Goal: Check status: Check status

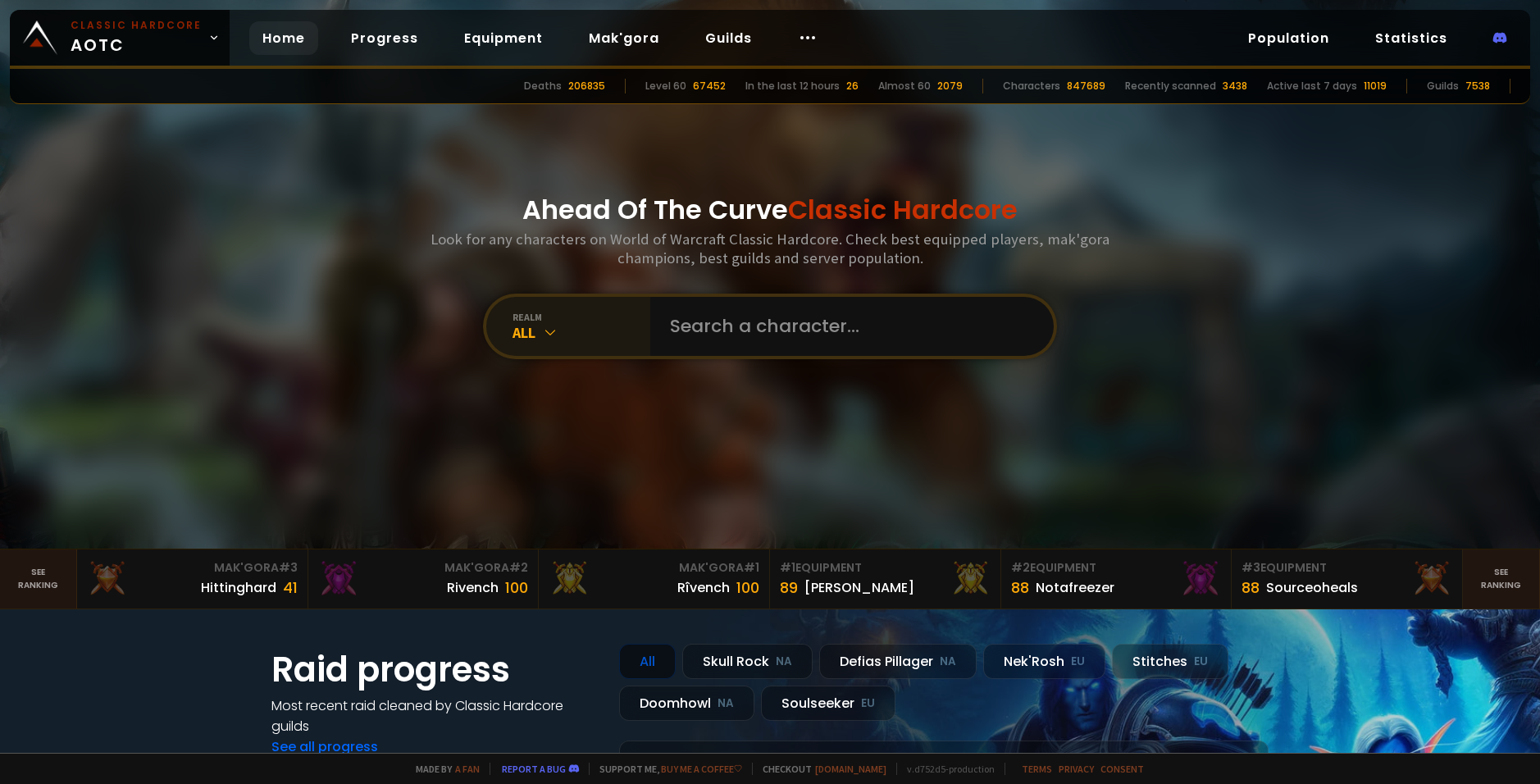
click at [554, 330] on div "All" at bounding box center [581, 332] width 138 height 19
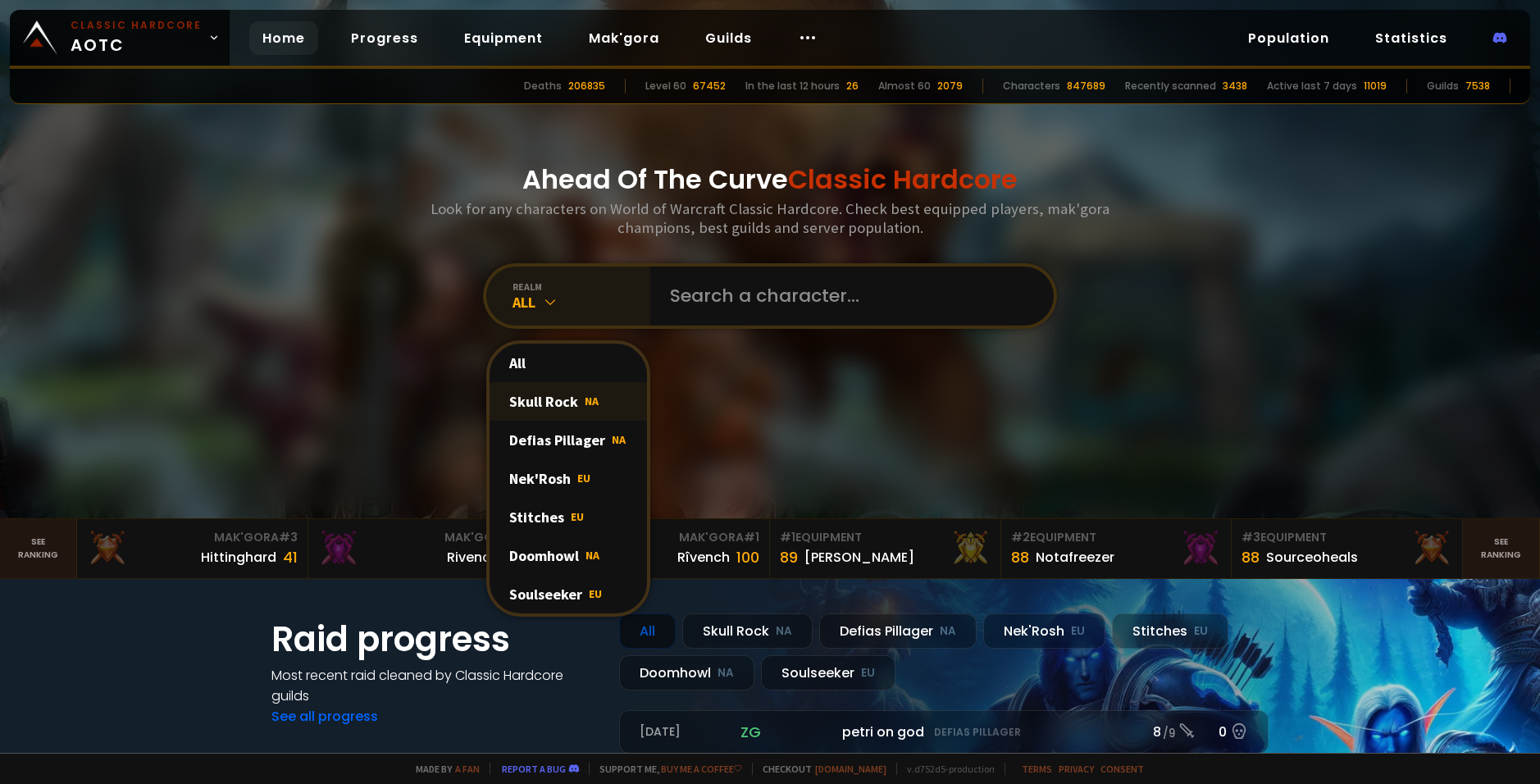
scroll to position [164, 0]
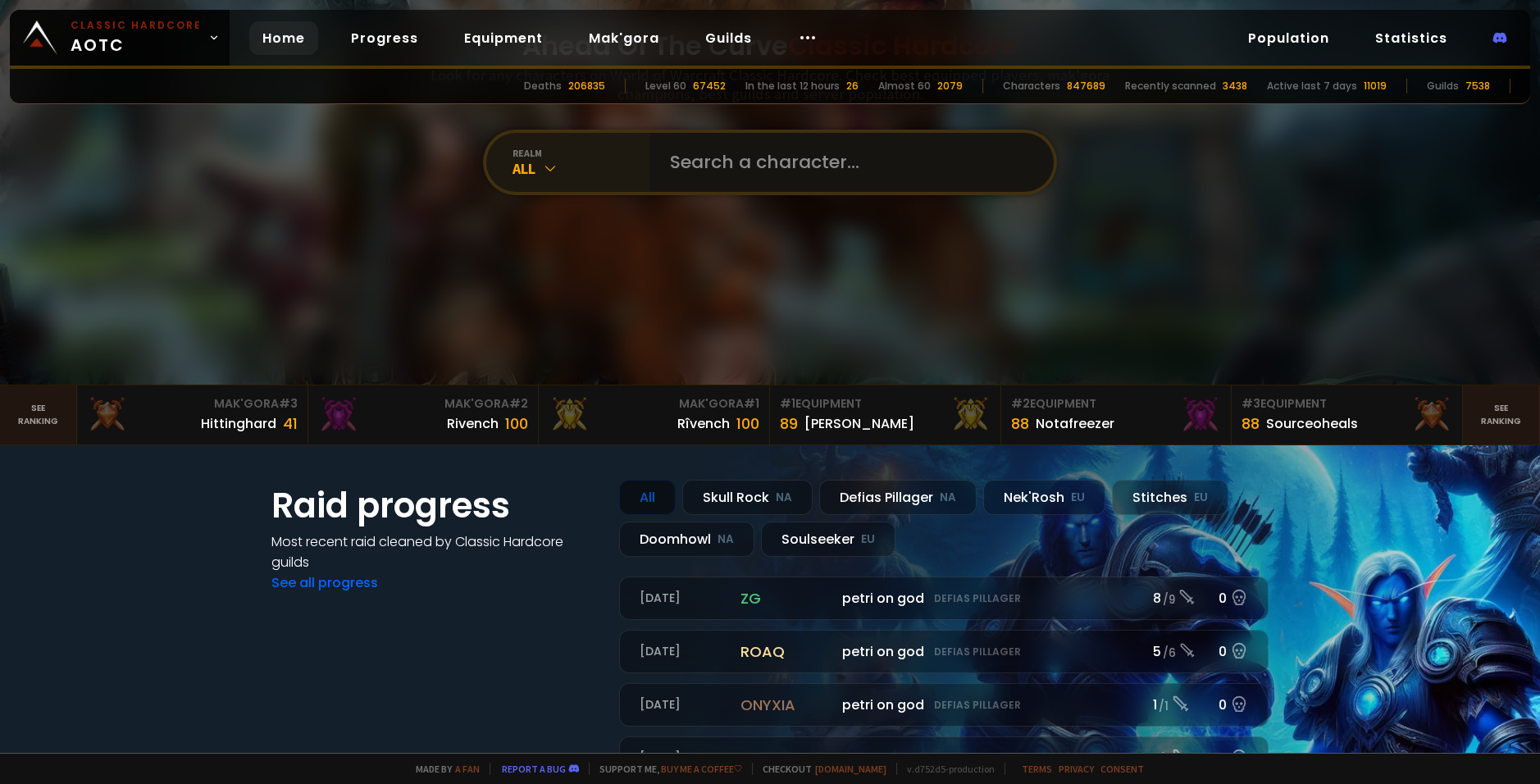
click at [703, 156] on input "text" at bounding box center [847, 162] width 374 height 59
click at [683, 166] on input "text" at bounding box center [847, 162] width 374 height 59
click at [584, 168] on div "All" at bounding box center [581, 168] width 138 height 19
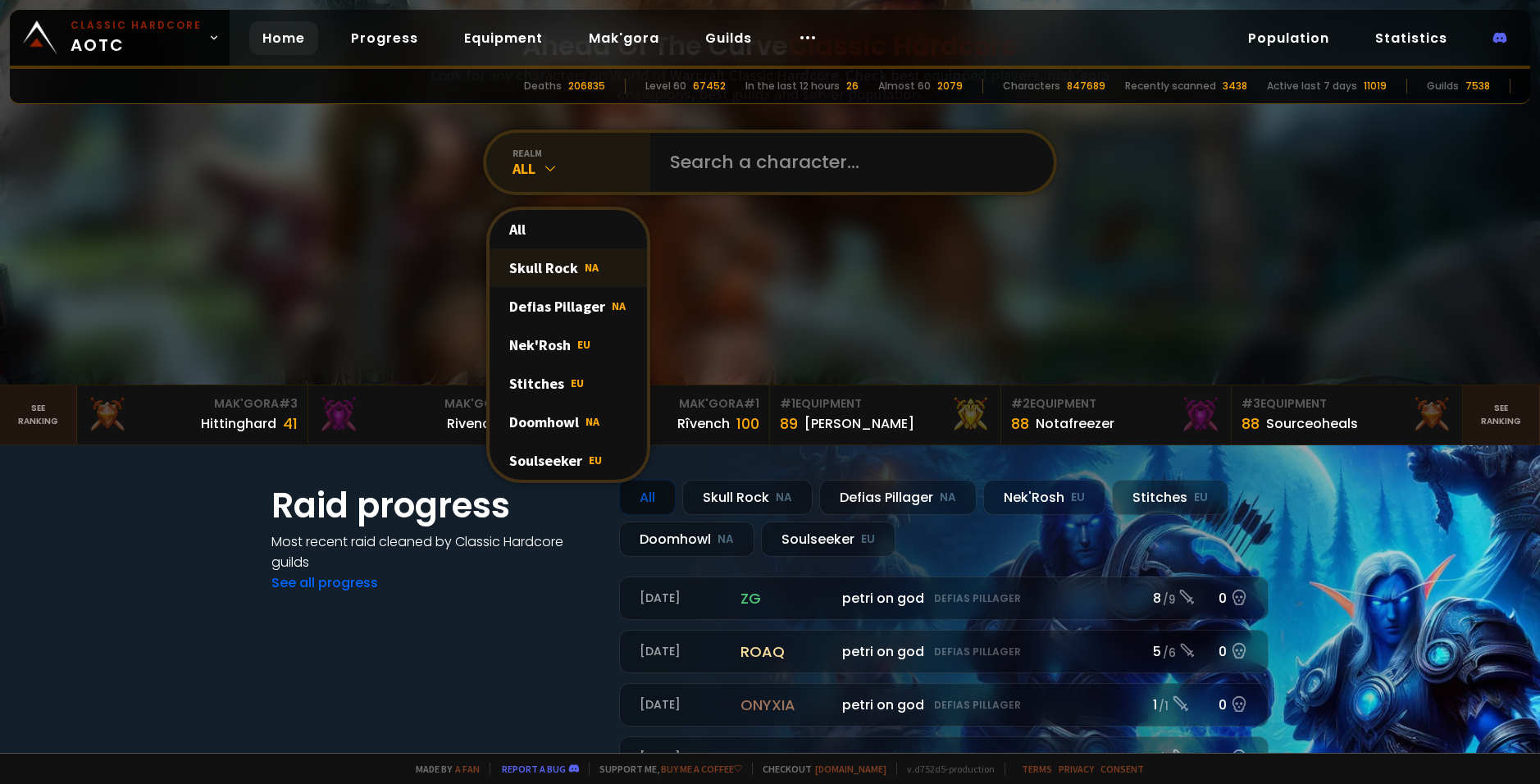
click at [552, 257] on div "Skull Rock NA" at bounding box center [568, 267] width 158 height 38
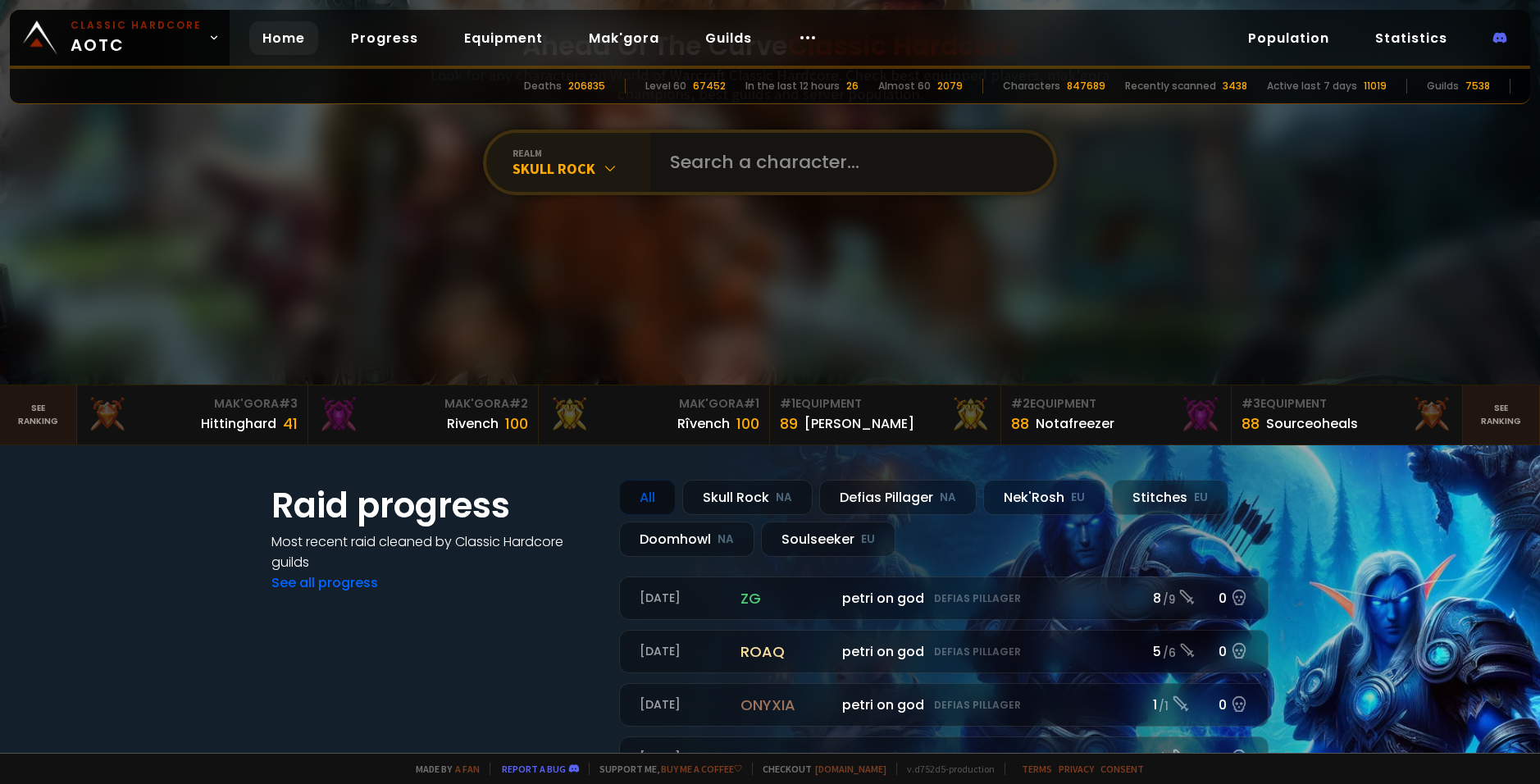
click at [728, 157] on input "text" at bounding box center [847, 162] width 374 height 59
type input "Kumattora"
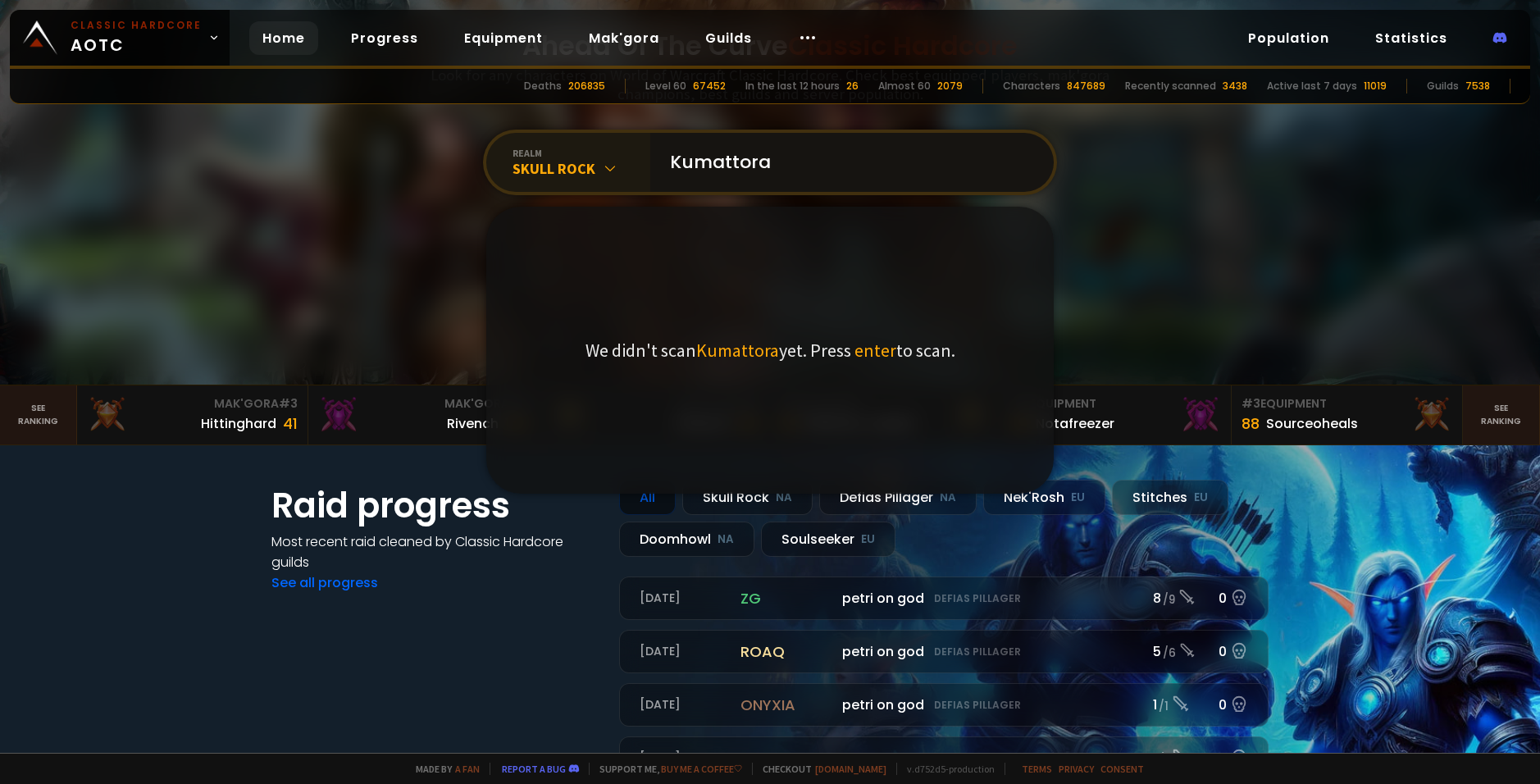
click at [807, 153] on input "Kumattora" at bounding box center [847, 162] width 374 height 59
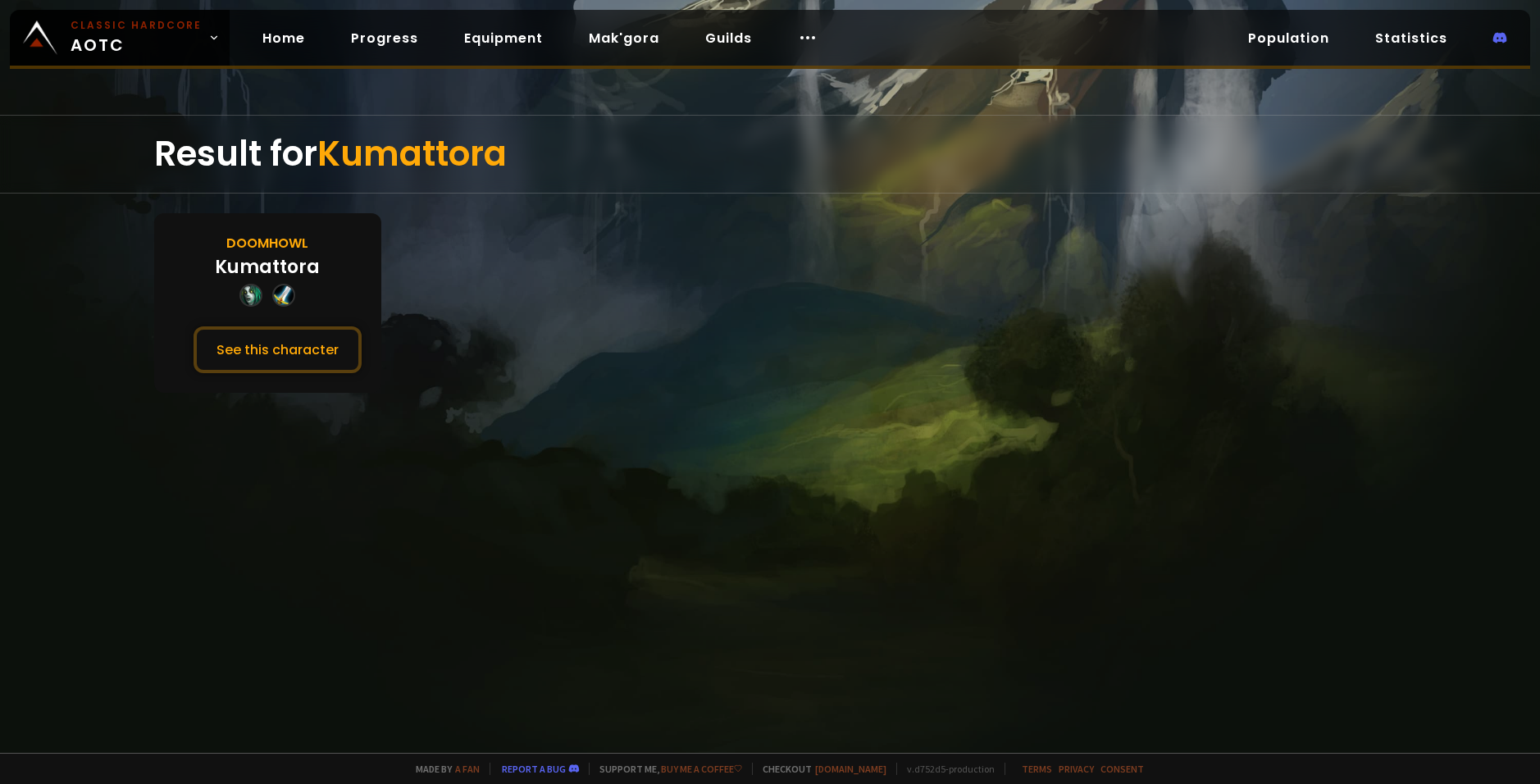
click at [272, 243] on div "Doomhowl" at bounding box center [268, 242] width 82 height 21
click at [289, 340] on button "See this character" at bounding box center [278, 350] width 168 height 47
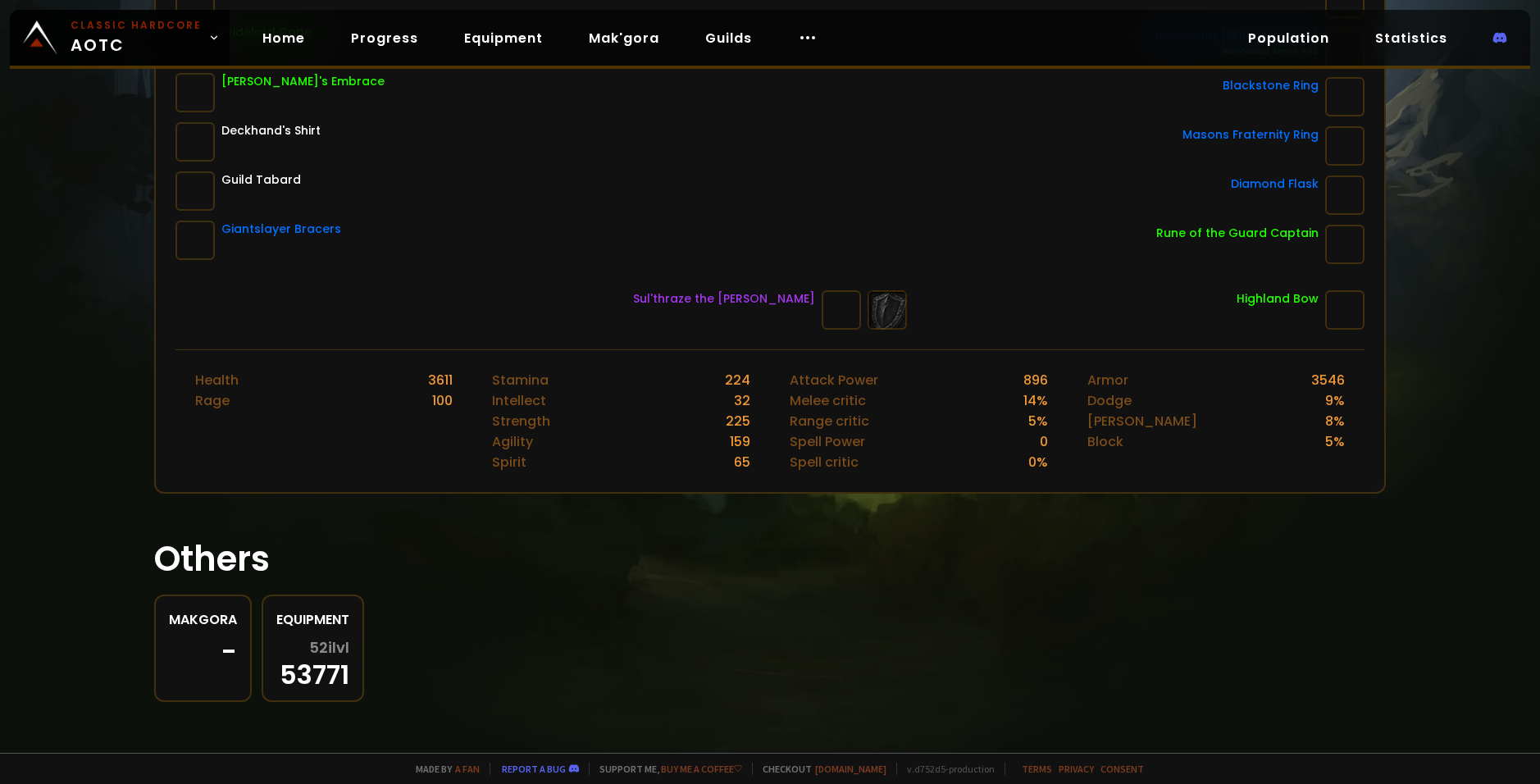
scroll to position [437, 0]
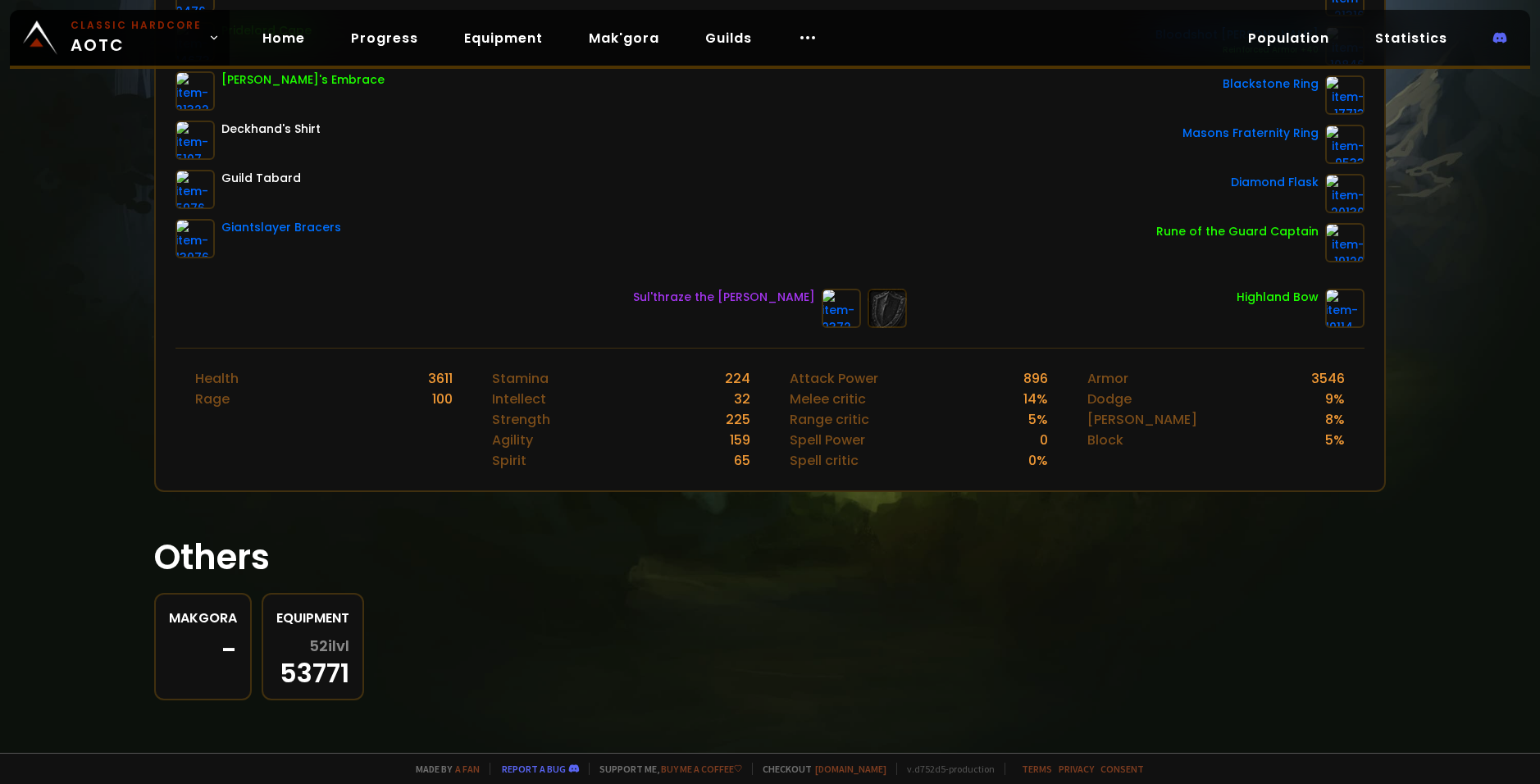
drag, startPoint x: 424, startPoint y: 143, endPoint x: 413, endPoint y: 177, distance: 35.7
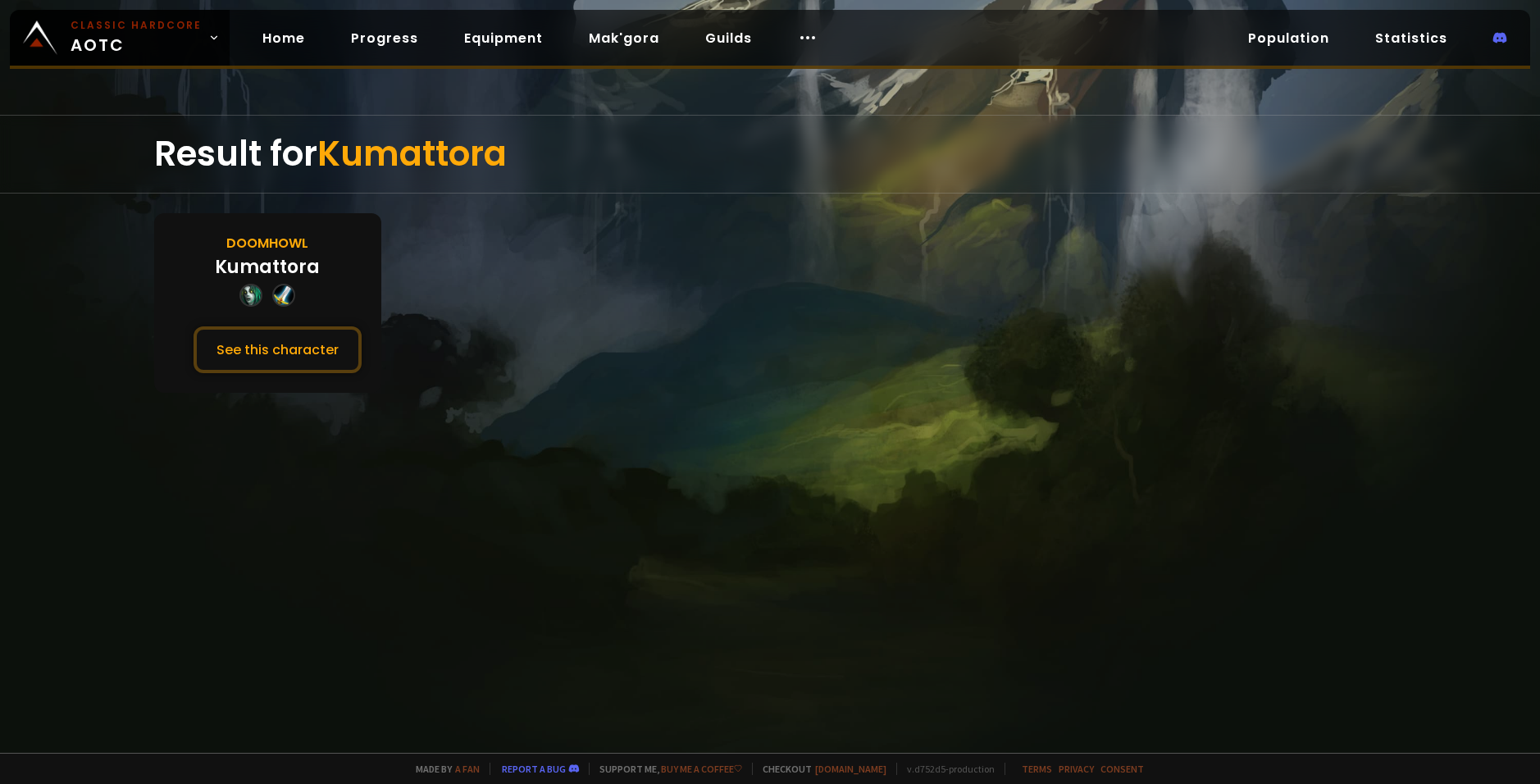
drag, startPoint x: 354, startPoint y: 284, endPoint x: 364, endPoint y: 289, distance: 11.2
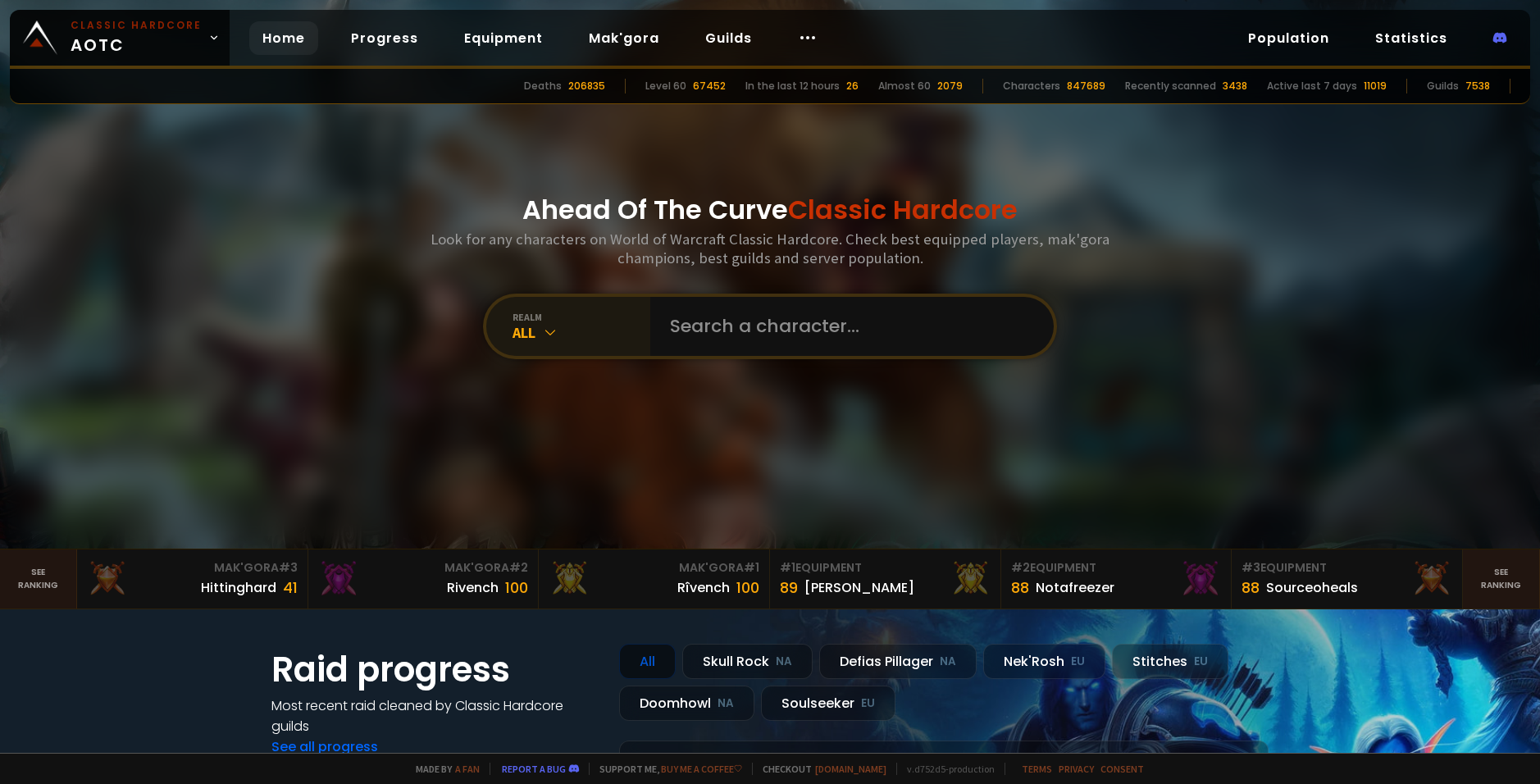
click at [562, 330] on div "All" at bounding box center [581, 332] width 138 height 19
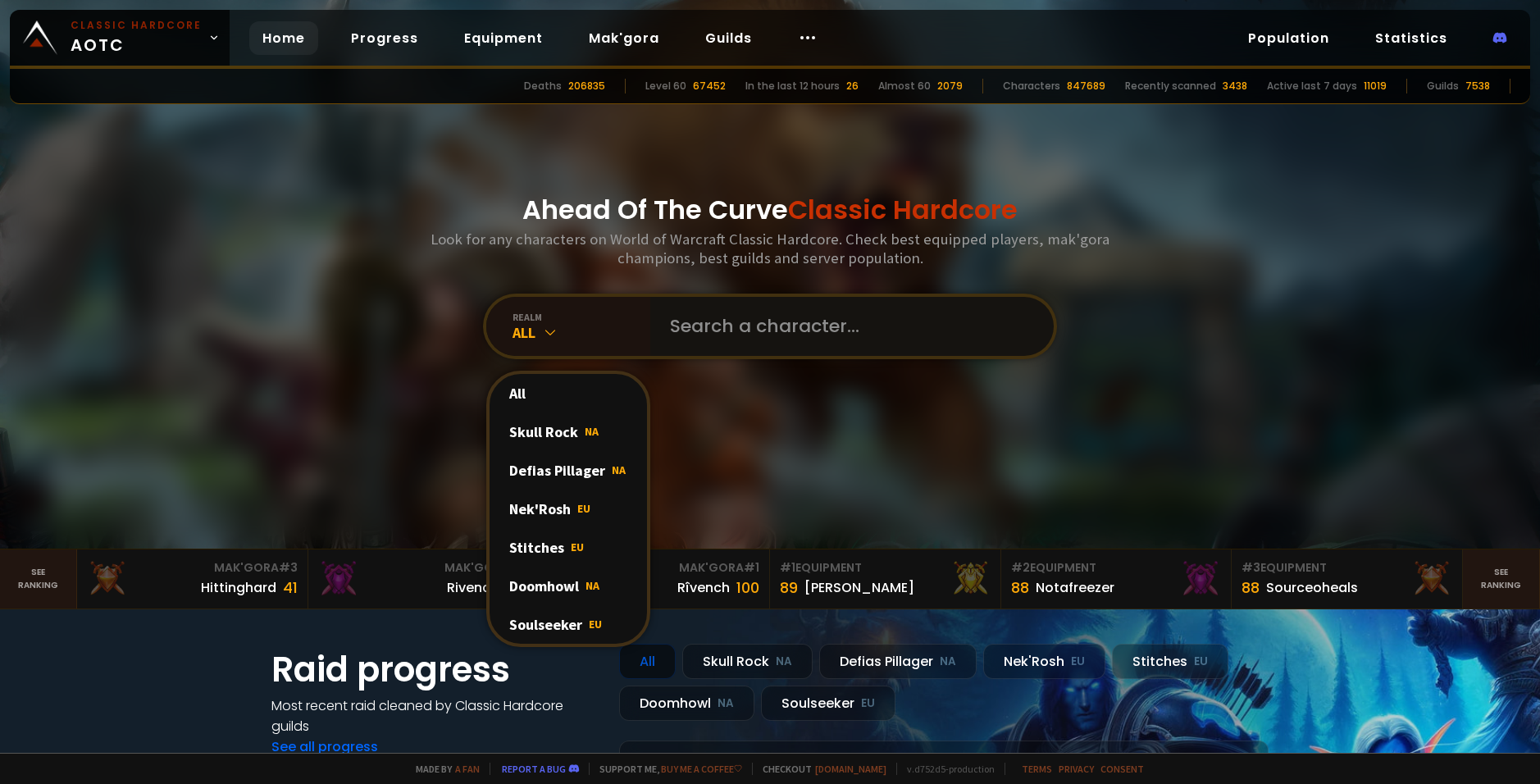
click at [706, 323] on input "text" at bounding box center [847, 326] width 374 height 59
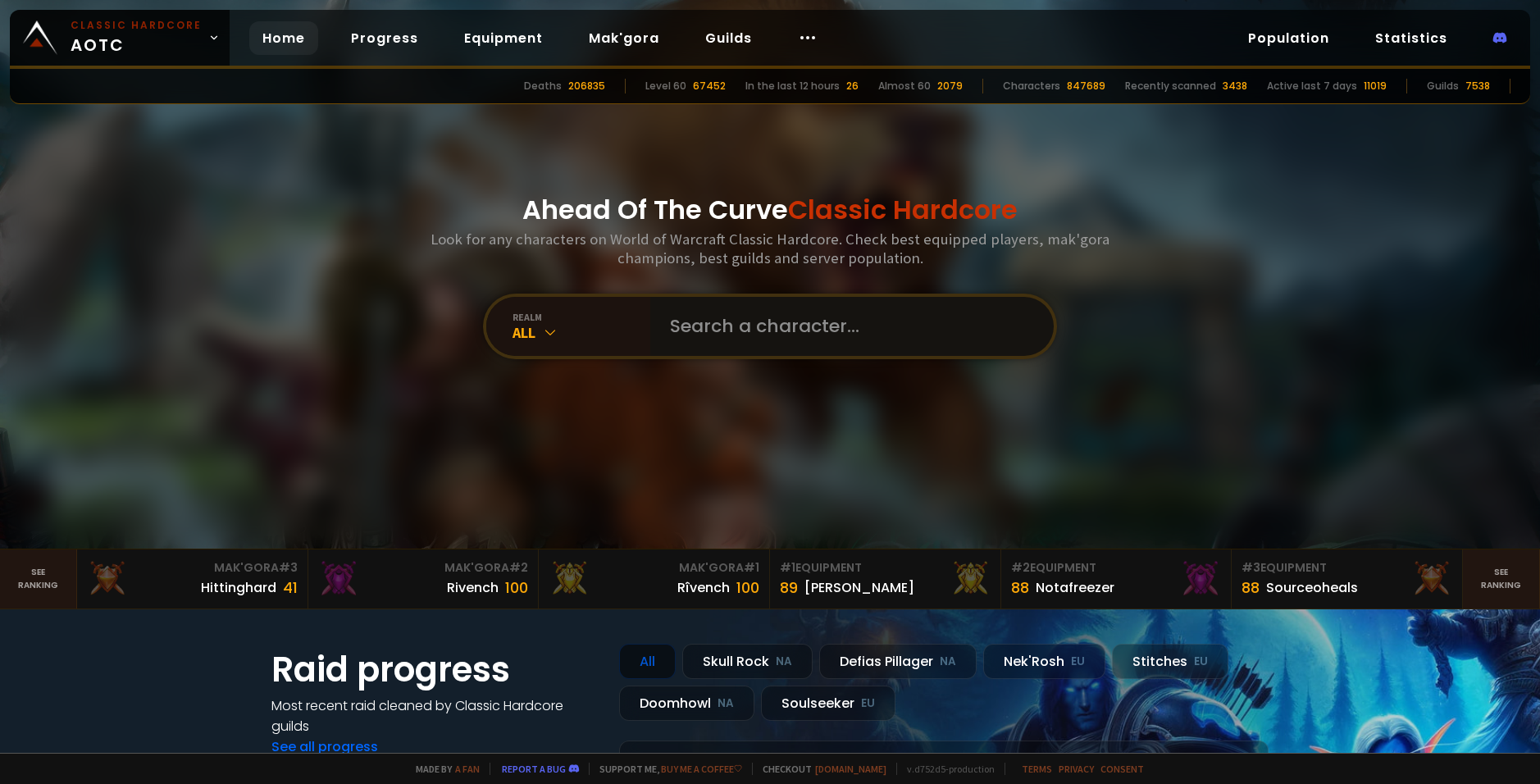
paste input "Kumattora"
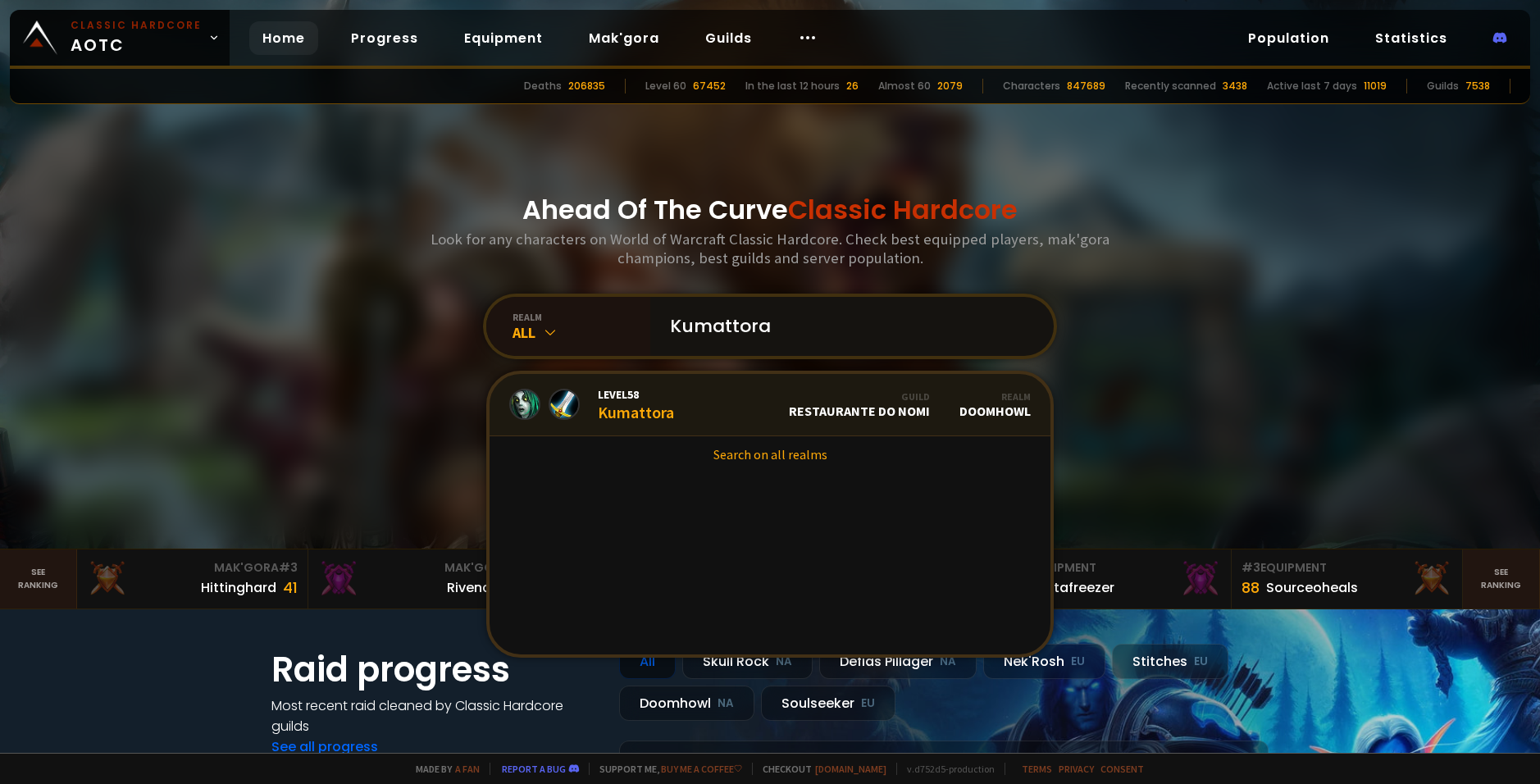
type input "Kumattora"
